Goal: Task Accomplishment & Management: Use online tool/utility

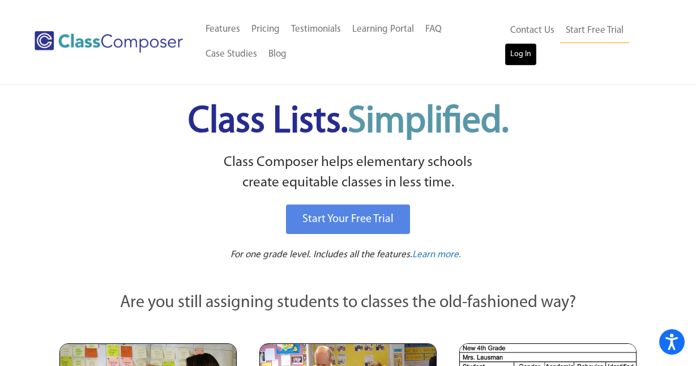
click at [520, 57] on link "Log In" at bounding box center [521, 54] width 32 height 23
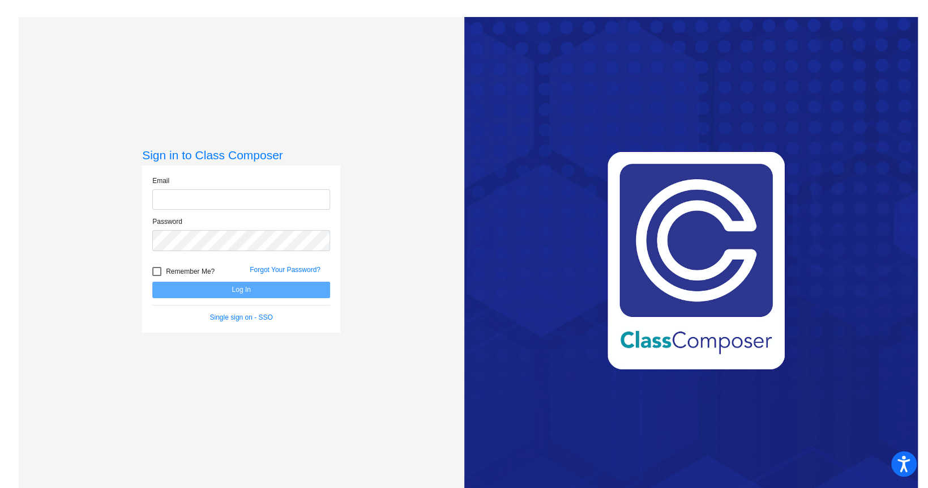
type input "[EMAIL_ADDRESS][DOMAIN_NAME]"
click at [207, 287] on button "Log In" at bounding box center [241, 289] width 178 height 16
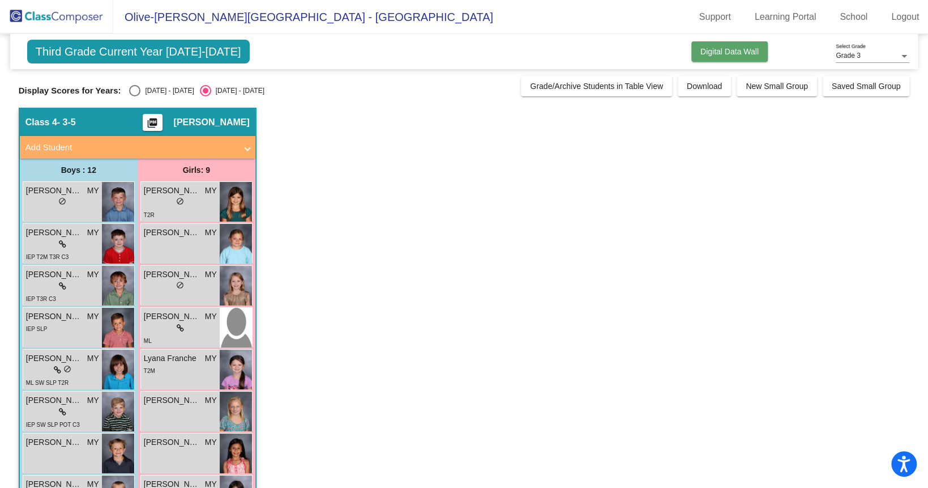
click at [739, 44] on button "Digital Data Wall" at bounding box center [730, 51] width 76 height 20
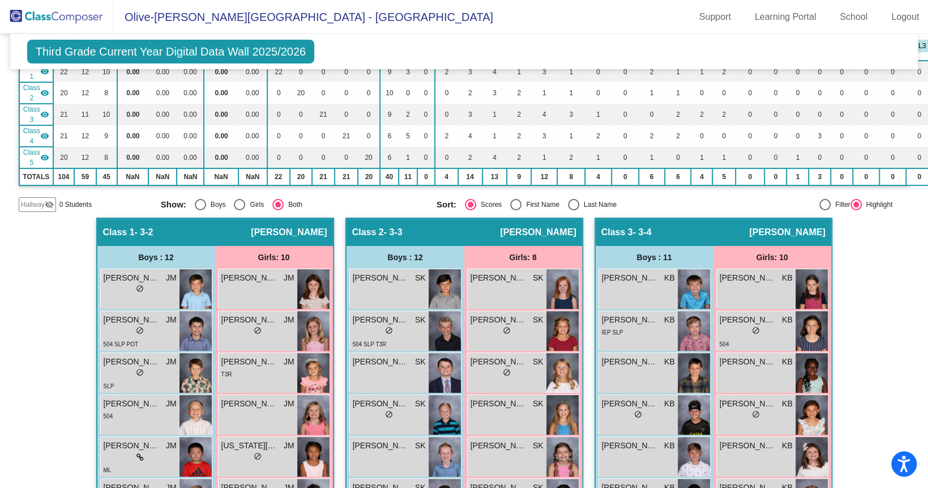
scroll to position [127, 0]
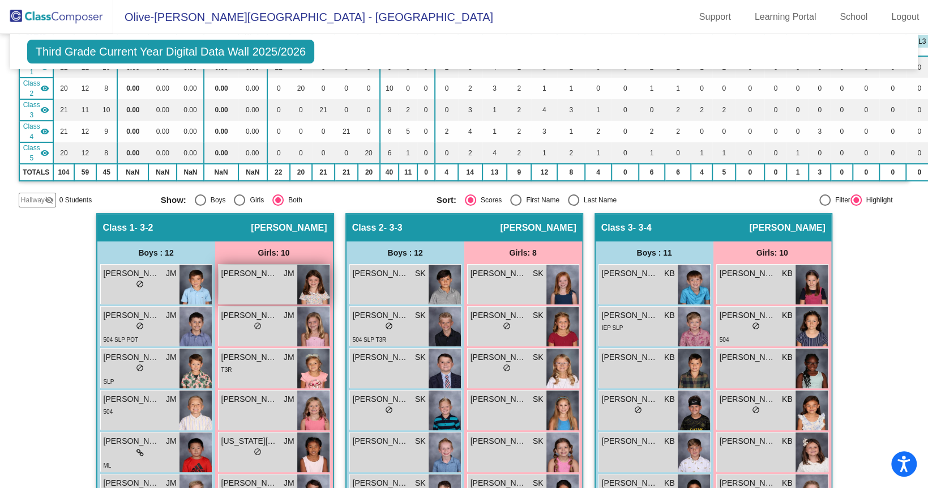
click at [265, 293] on div "[PERSON_NAME] JM lock do_not_disturb_alt" at bounding box center [258, 285] width 79 height 40
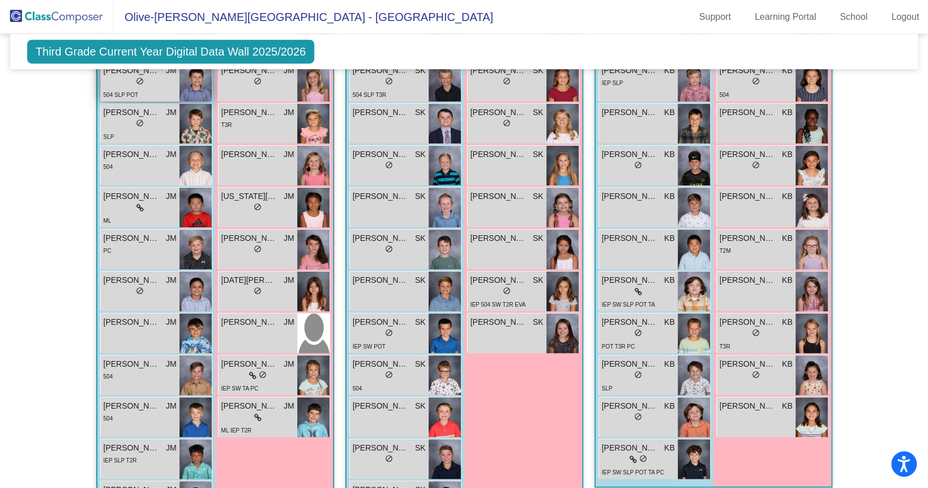
scroll to position [374, 0]
